Goal: Information Seeking & Learning: Learn about a topic

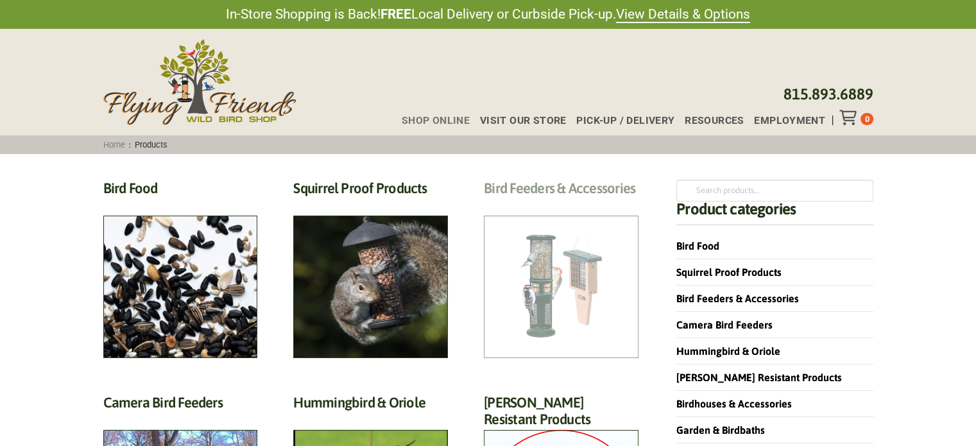
click at [581, 203] on h2 "Bird Feeders & Accessories (172)" at bounding box center [561, 192] width 155 height 24
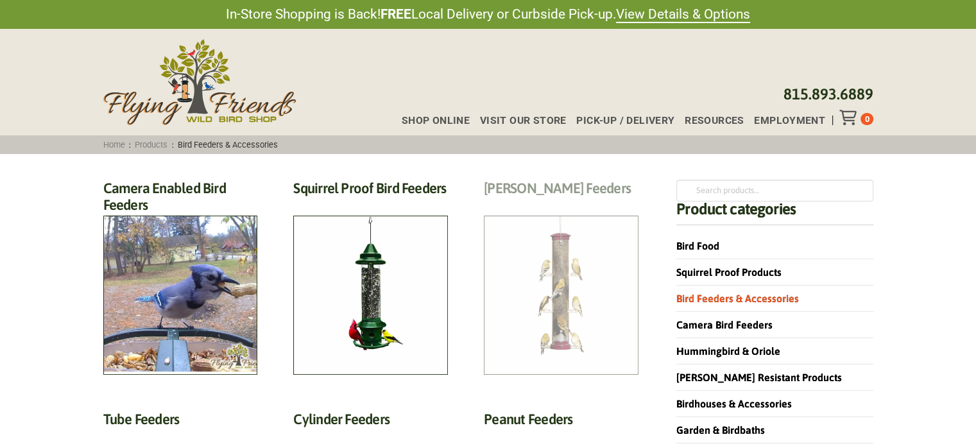
click at [539, 203] on h2 "[PERSON_NAME] Feeders (14)" at bounding box center [561, 192] width 155 height 24
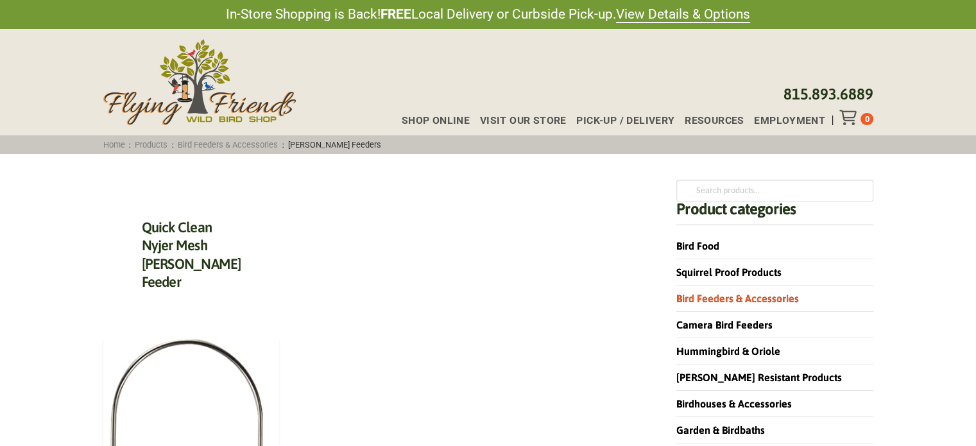
click at [162, 137] on div "Home : Products : Bird Feeders & Accessories : Finch Feeders" at bounding box center [407, 144] width 616 height 18
click at [153, 146] on link "Products" at bounding box center [151, 145] width 41 height 10
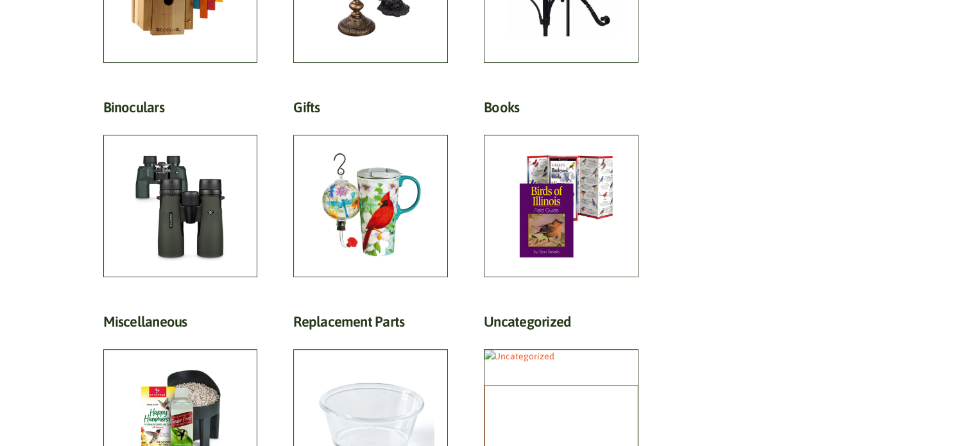
scroll to position [600, 0]
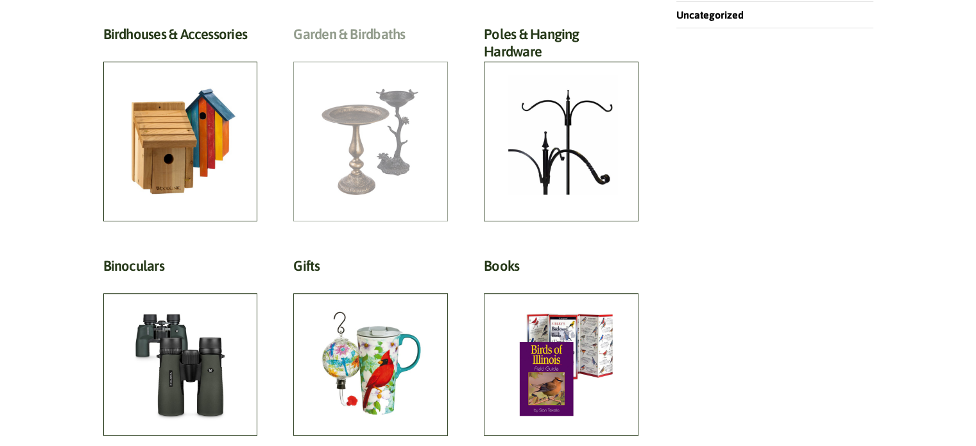
click at [403, 49] on h2 "Garden & Birdbaths (64)" at bounding box center [370, 38] width 155 height 24
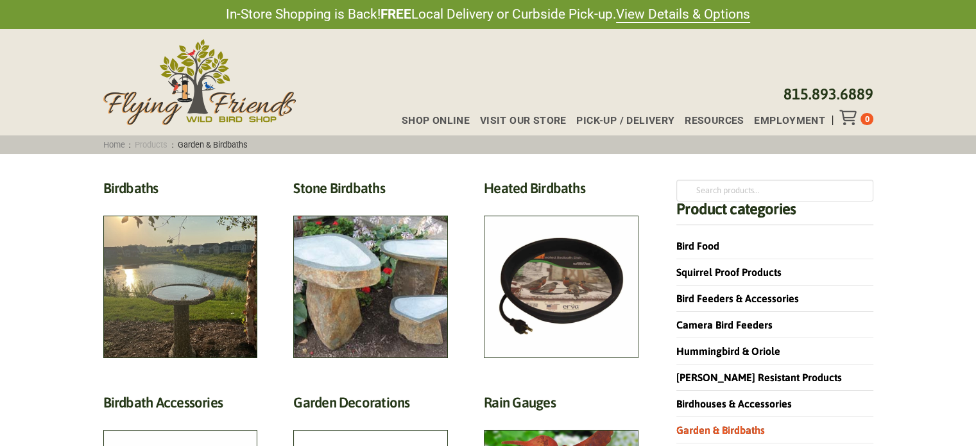
click at [150, 141] on link "Products" at bounding box center [151, 145] width 41 height 10
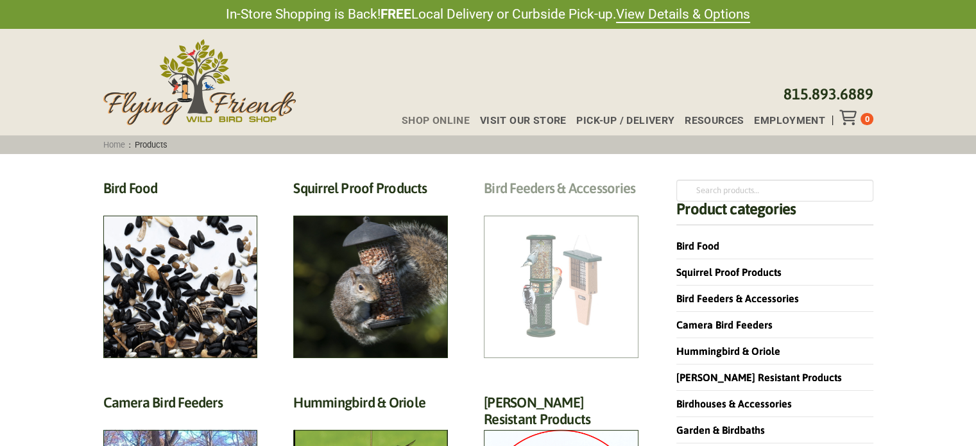
click at [588, 203] on h2 "Bird Feeders & Accessories (172)" at bounding box center [561, 192] width 155 height 24
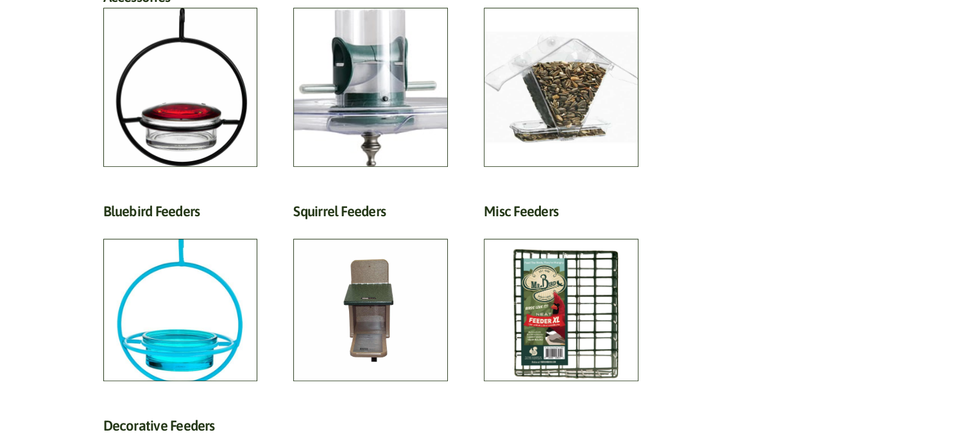
scroll to position [867, 0]
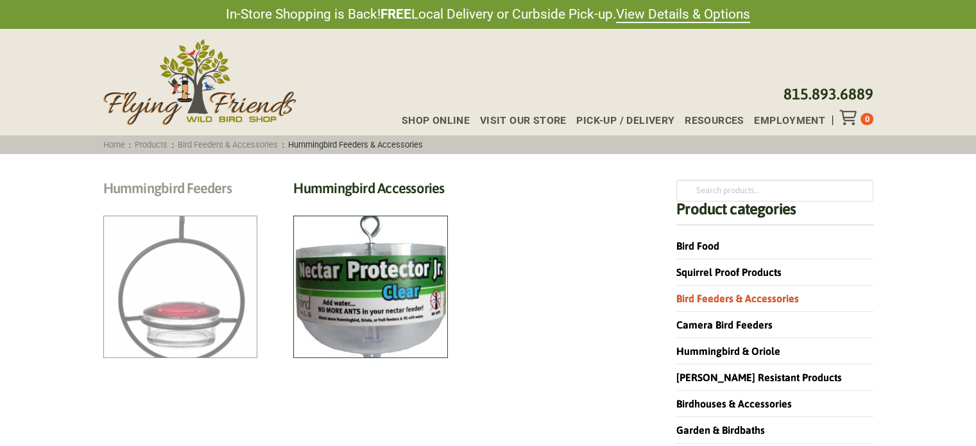
click at [221, 203] on h2 "Hummingbird Feeders (12)" at bounding box center [180, 192] width 155 height 24
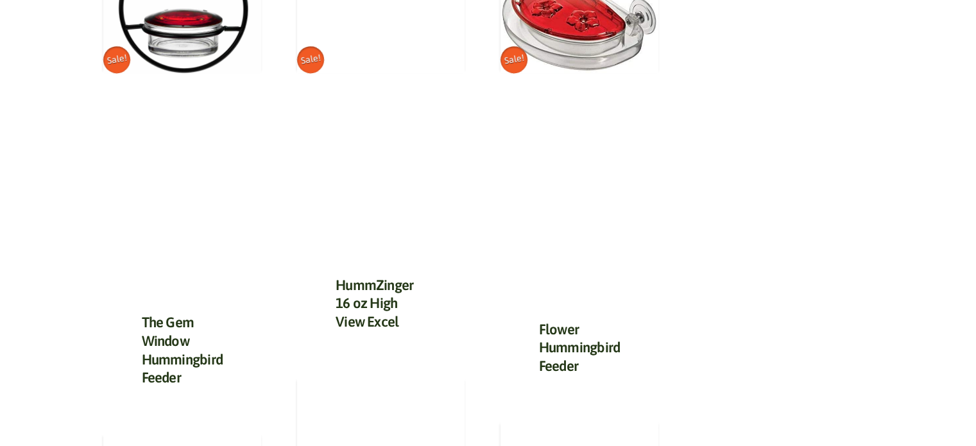
scroll to position [809, 0]
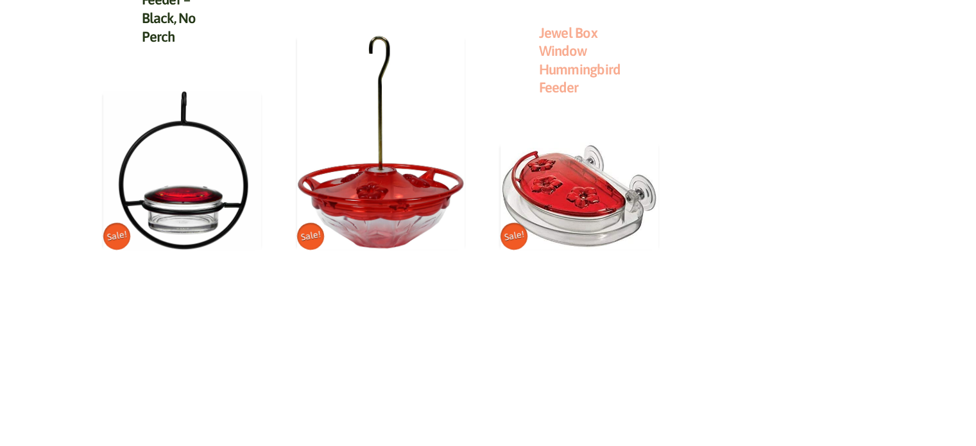
click at [576, 49] on link "Jewel Box Window Hummingbird Feeder" at bounding box center [580, 60] width 82 height 72
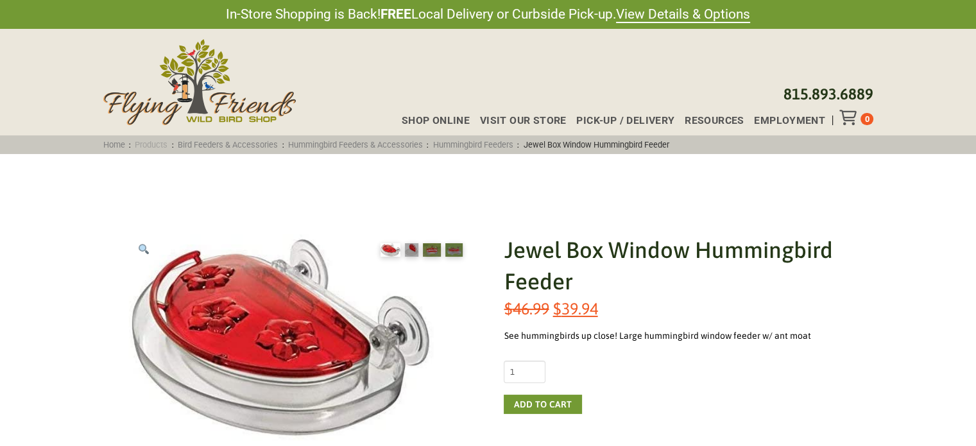
click at [152, 140] on link "Products" at bounding box center [151, 145] width 41 height 10
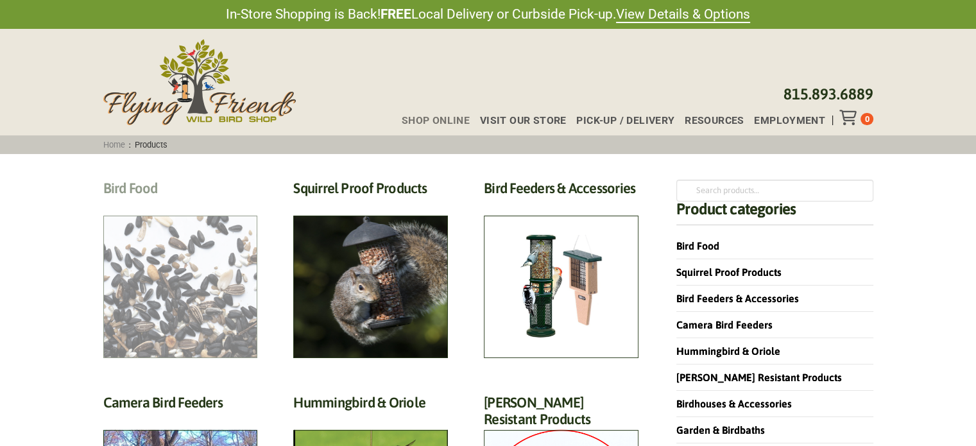
click at [212, 203] on h2 "Bird Food (70)" at bounding box center [180, 192] width 155 height 24
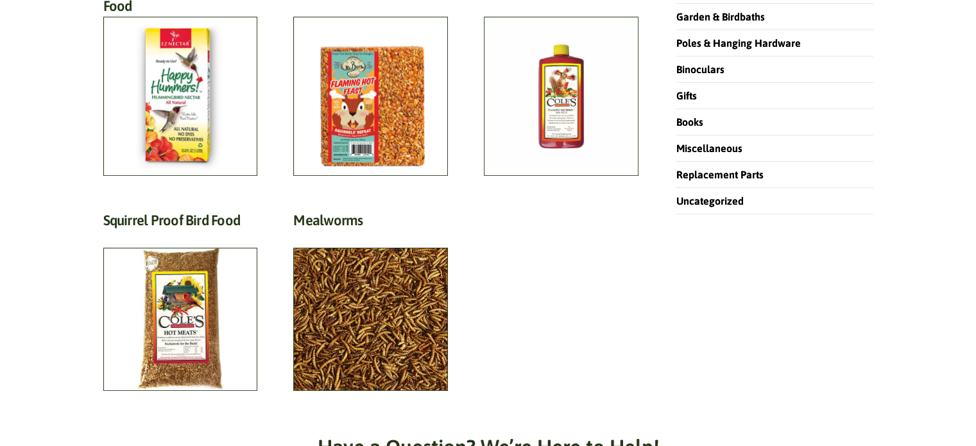
scroll to position [415, 0]
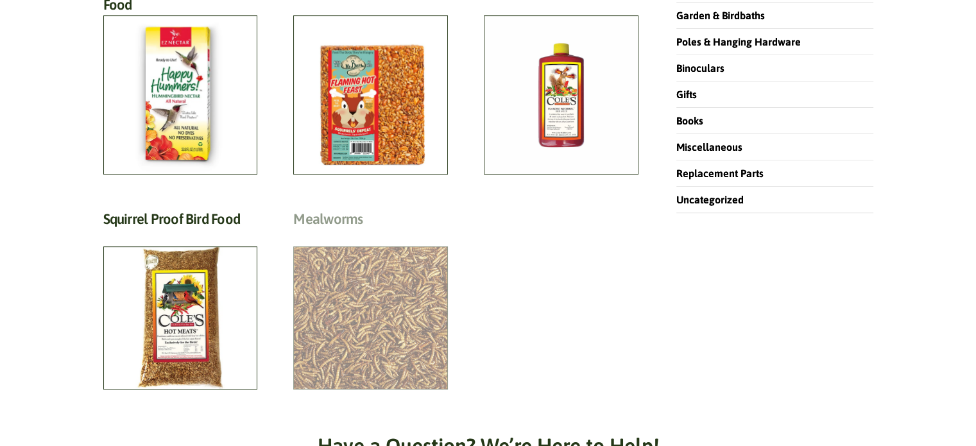
click at [347, 234] on h2 "Mealworms (3)" at bounding box center [370, 223] width 155 height 24
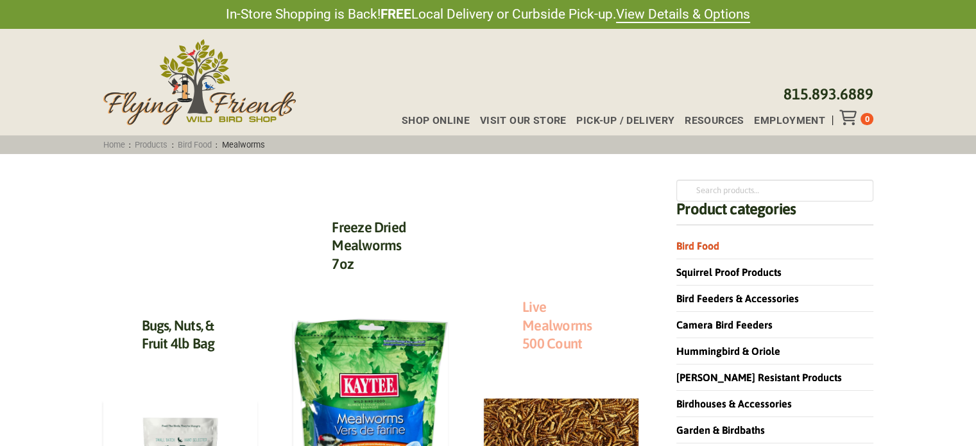
click at [558, 322] on link "Live Mealworms 500 Count" at bounding box center [557, 324] width 69 height 53
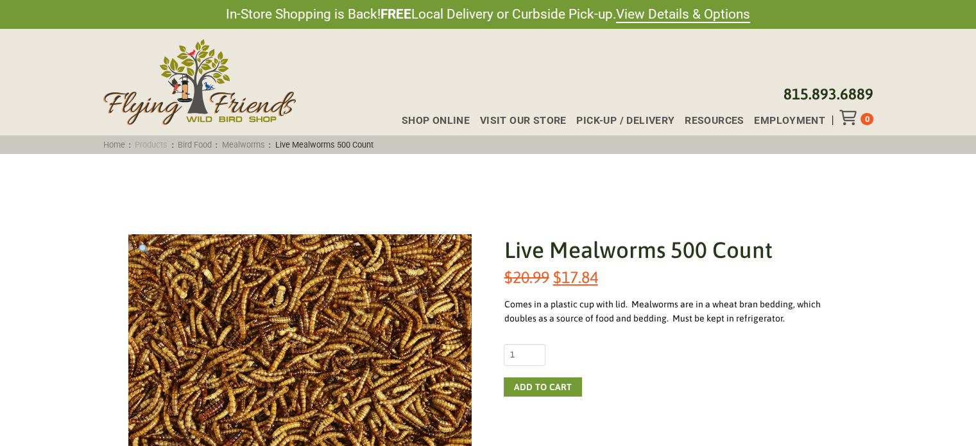
click at [168, 141] on link "Products" at bounding box center [151, 145] width 41 height 10
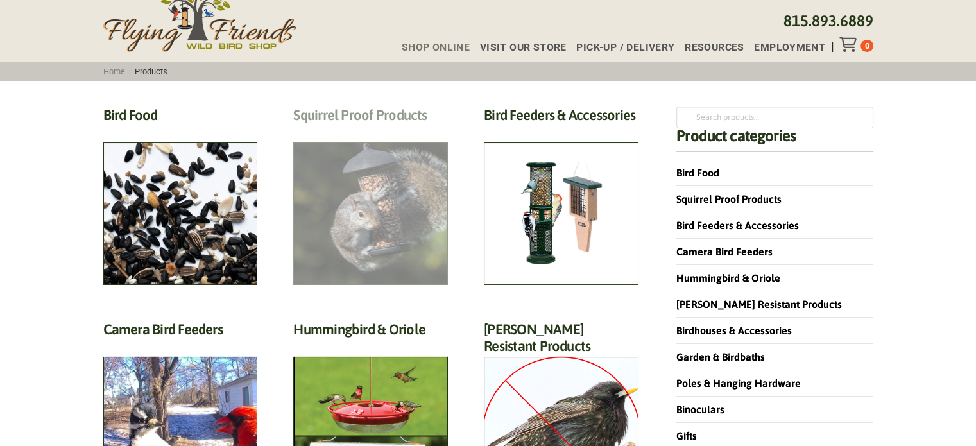
scroll to position [64, 0]
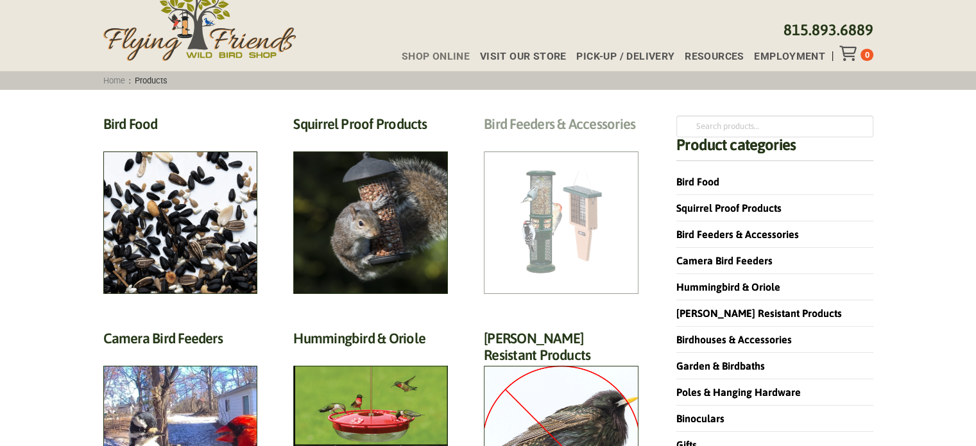
click at [515, 139] on h2 "Bird Feeders & Accessories (172)" at bounding box center [561, 128] width 155 height 24
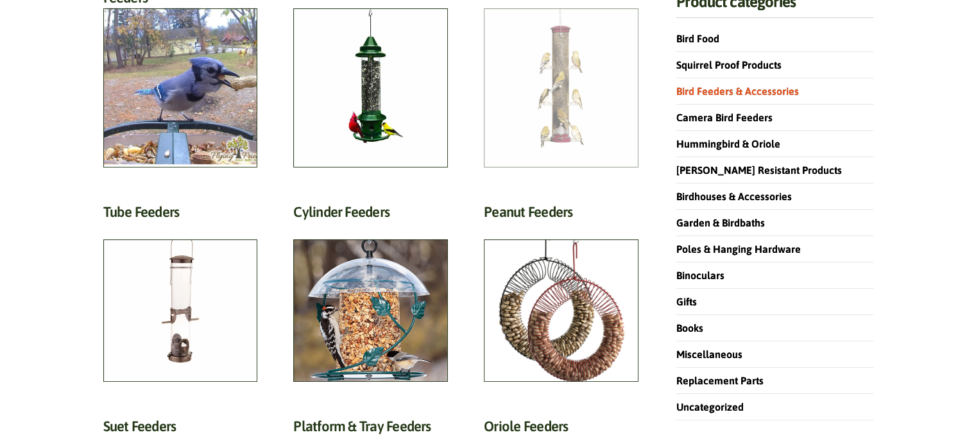
scroll to position [128, 0]
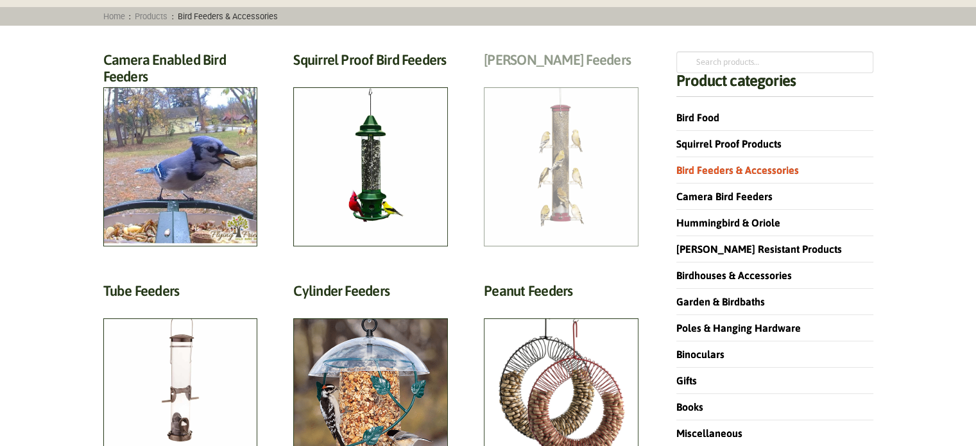
click at [541, 75] on h2 "Finch Feeders (14)" at bounding box center [561, 63] width 155 height 24
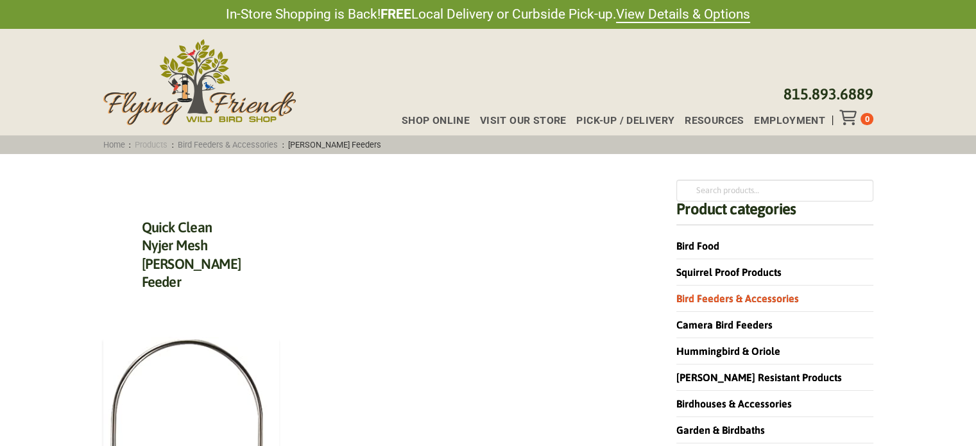
click at [157, 143] on link "Products" at bounding box center [151, 145] width 41 height 10
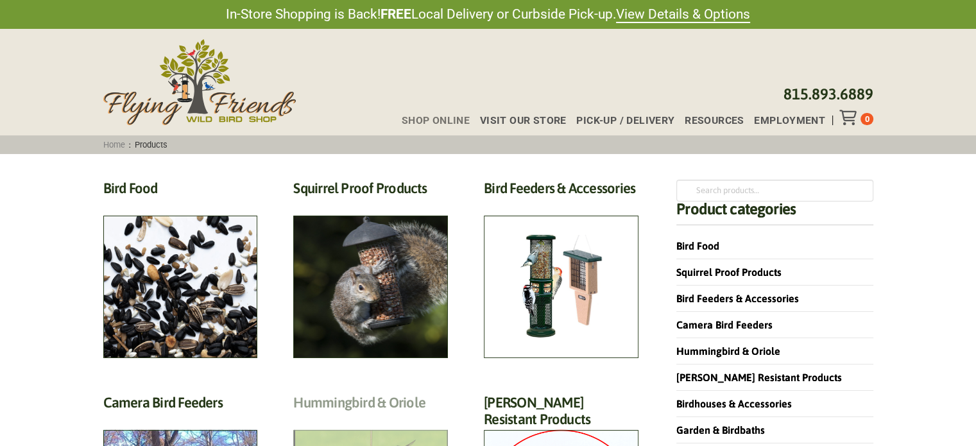
click at [362, 412] on h2 "Hummingbird & Oriole (46)" at bounding box center [370, 406] width 155 height 24
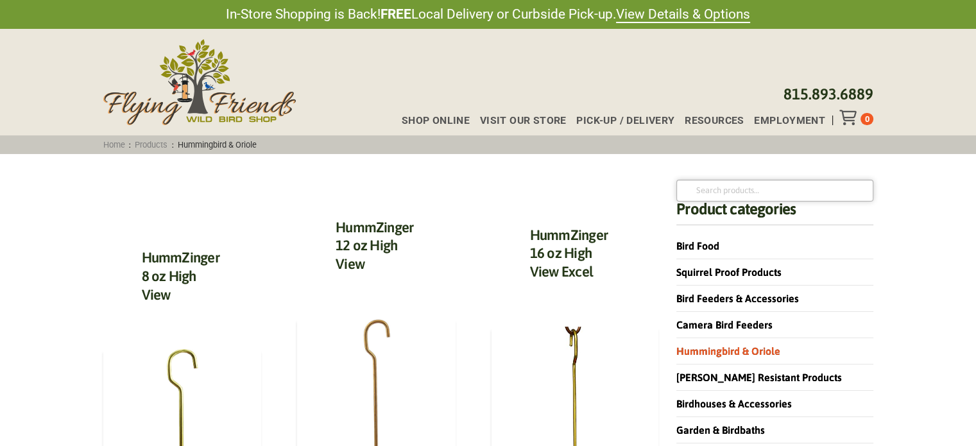
click at [717, 197] on input "Search for:" at bounding box center [775, 191] width 196 height 22
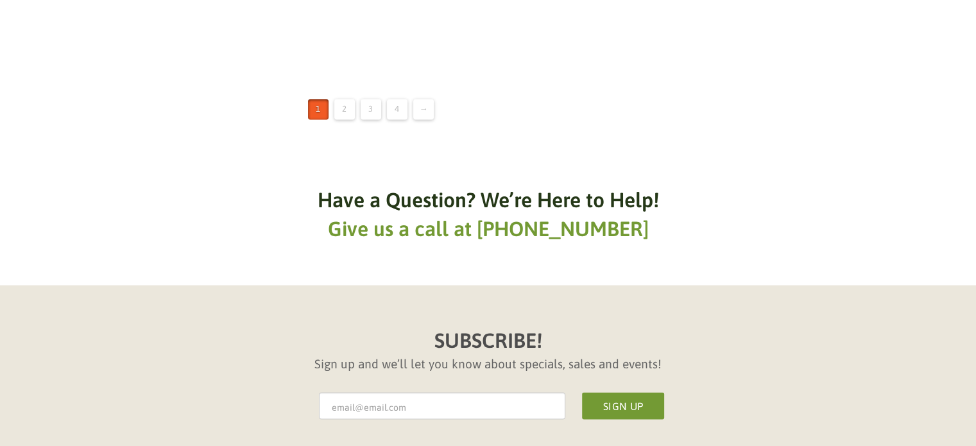
scroll to position [2161, 0]
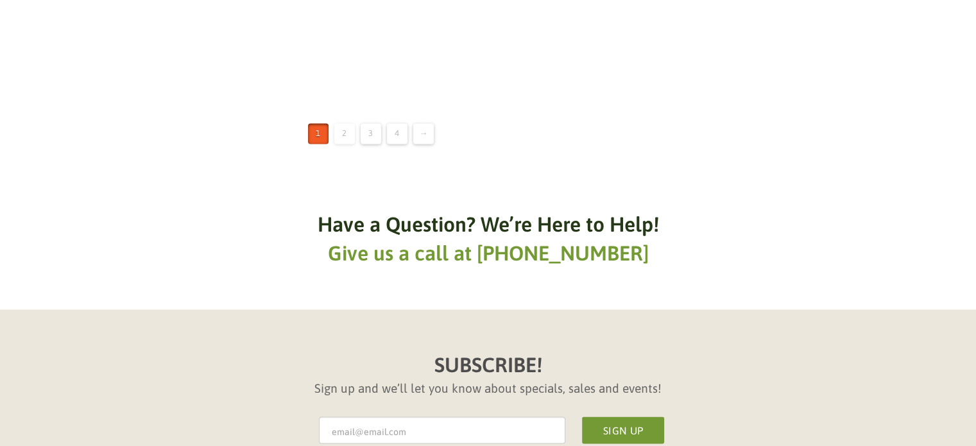
click at [344, 128] on link "2" at bounding box center [344, 133] width 21 height 21
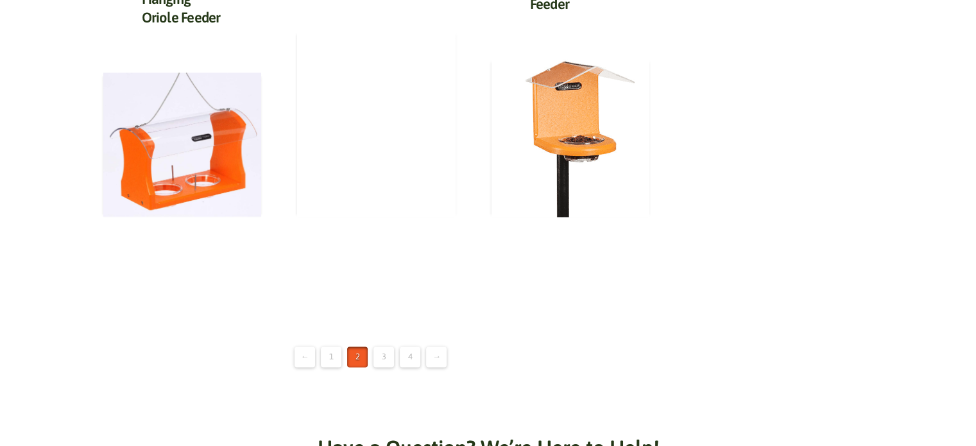
scroll to position [1887, 0]
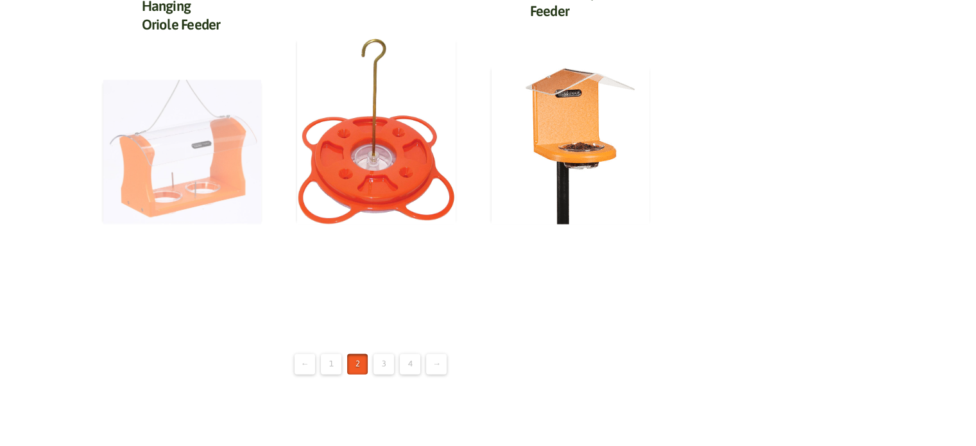
click at [153, 150] on img at bounding box center [182, 152] width 159 height 144
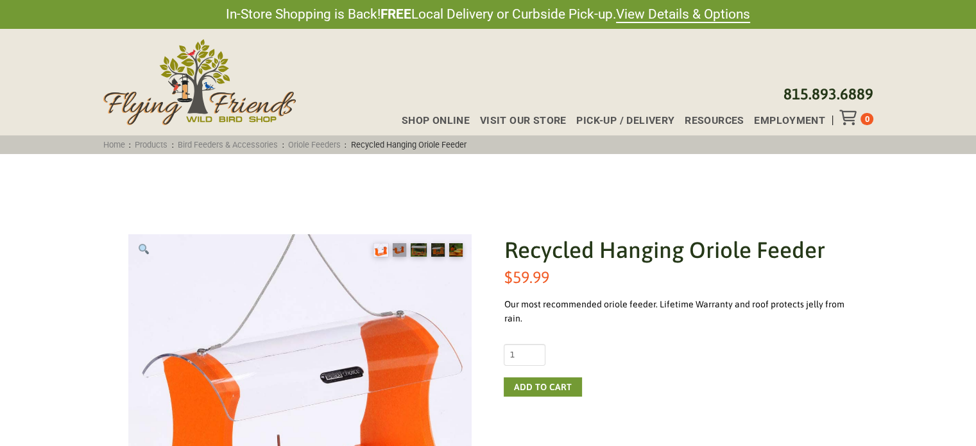
click at [157, 150] on div "Home : Products : Bird Feeders & Accessories : Oriole Feeders : Recycled Hangin…" at bounding box center [407, 144] width 616 height 18
click at [154, 145] on link "Products" at bounding box center [151, 145] width 41 height 10
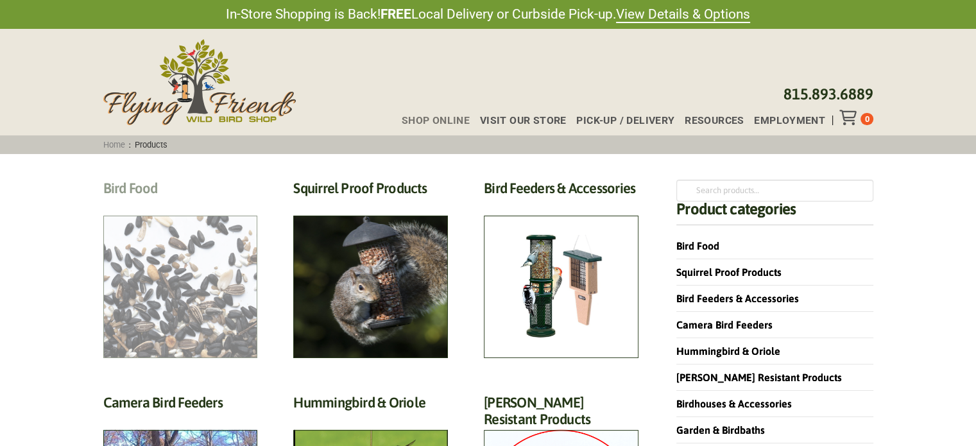
click at [157, 203] on h2 "Bird Food (70)" at bounding box center [180, 192] width 155 height 24
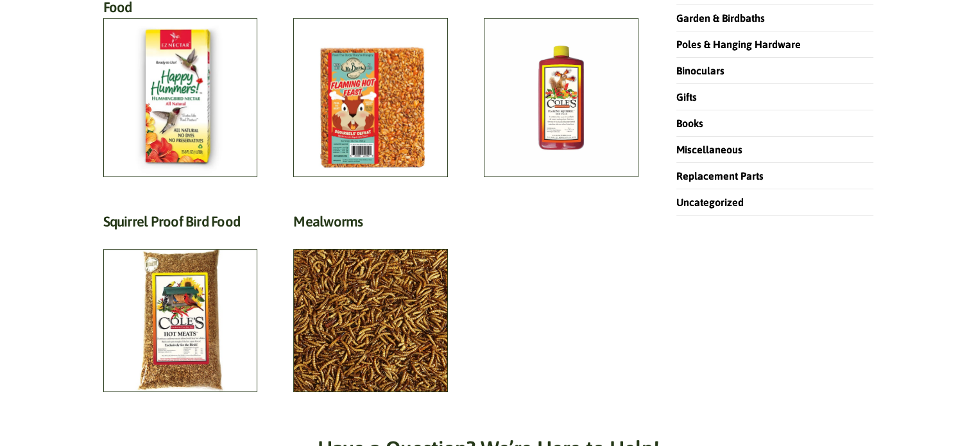
scroll to position [492, 0]
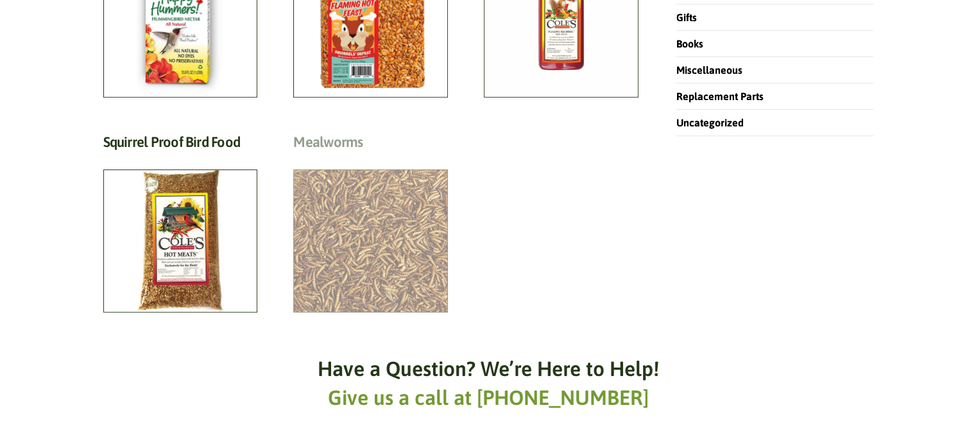
click at [347, 157] on h2 "Mealworms (3)" at bounding box center [370, 146] width 155 height 24
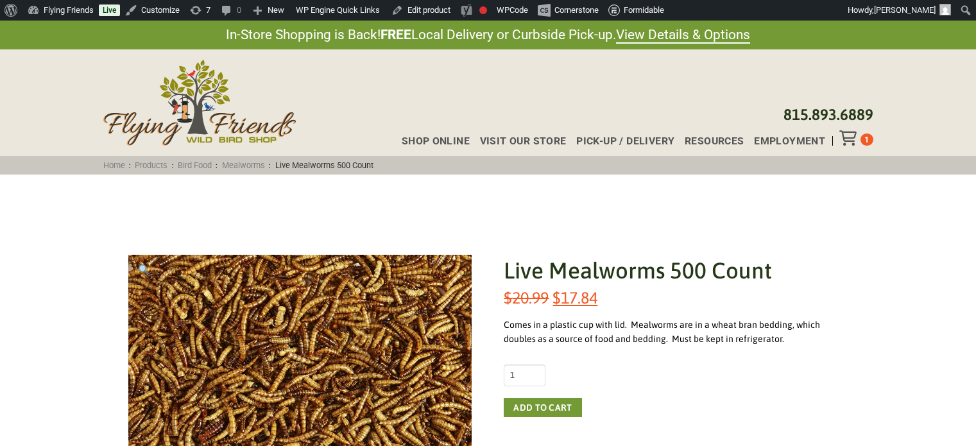
scroll to position [21, 0]
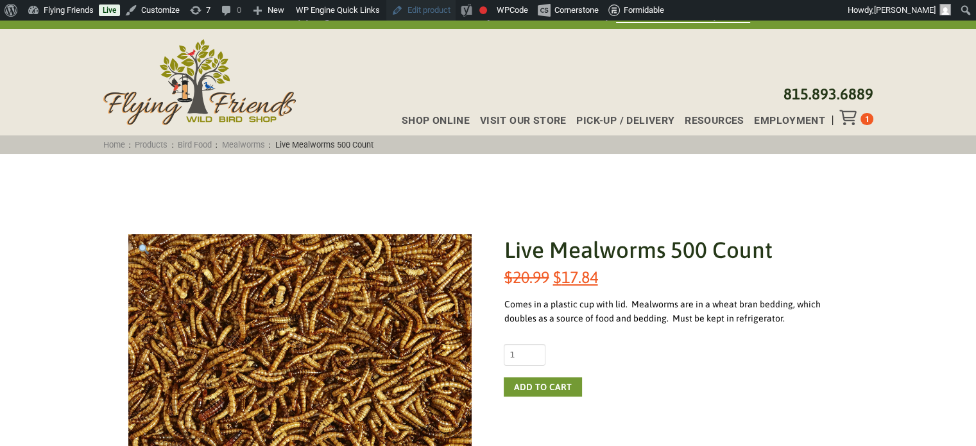
click at [436, 8] on link "Edit product" at bounding box center [420, 10] width 69 height 21
